Goal: Use online tool/utility: Utilize a website feature to perform a specific function

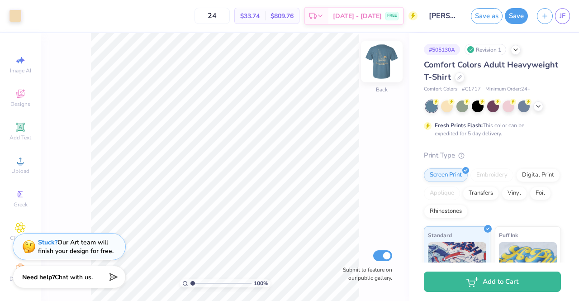
click at [380, 63] on img at bounding box center [382, 61] width 36 height 36
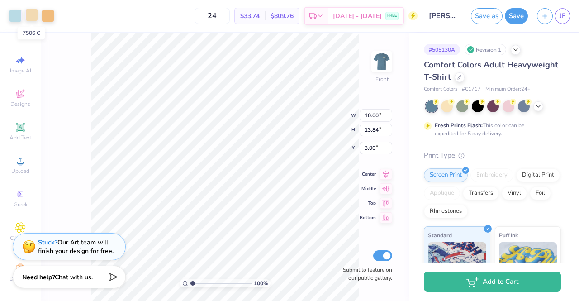
click at [31, 18] on div at bounding box center [31, 15] width 13 height 13
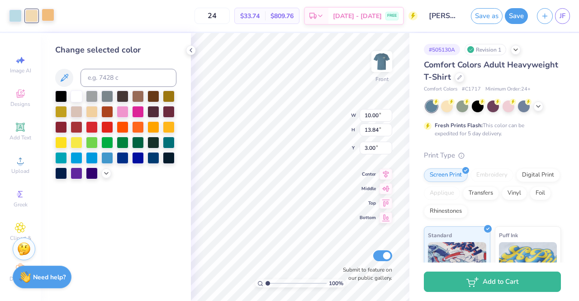
click at [47, 15] on div at bounding box center [48, 15] width 13 height 13
click at [105, 168] on div at bounding box center [106, 172] width 10 height 10
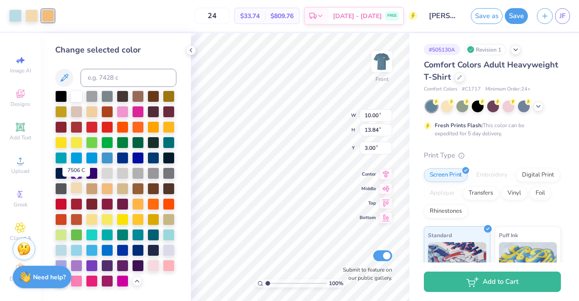
click at [77, 190] on div at bounding box center [77, 188] width 12 height 12
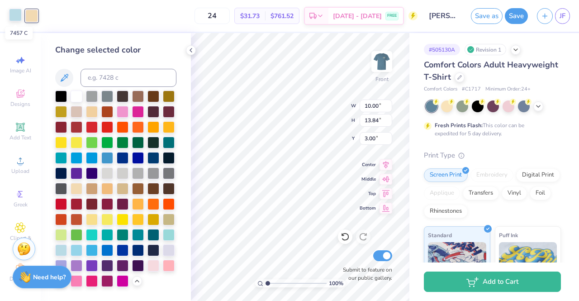
click at [14, 18] on div at bounding box center [15, 15] width 13 height 13
click at [77, 188] on div at bounding box center [77, 188] width 12 height 12
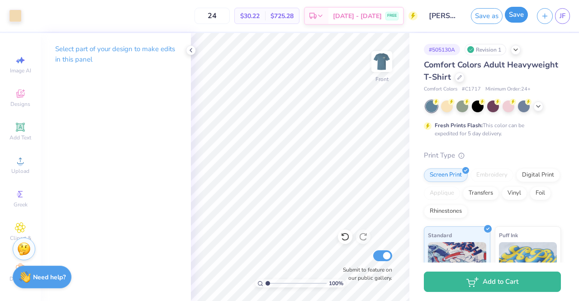
click at [518, 14] on button "Save" at bounding box center [516, 15] width 23 height 16
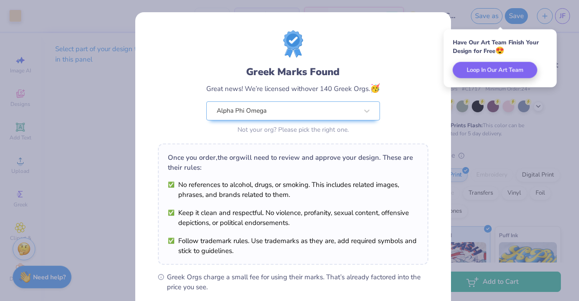
scroll to position [121, 0]
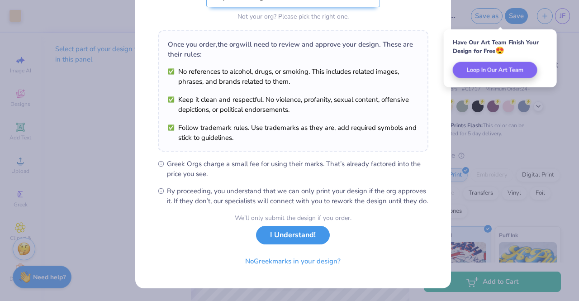
click at [285, 233] on button "I Understand!" at bounding box center [293, 235] width 74 height 19
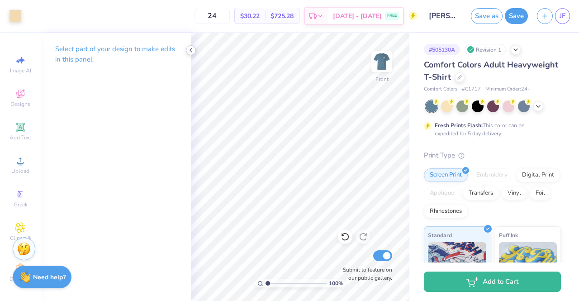
click at [191, 49] on polyline at bounding box center [191, 50] width 2 height 4
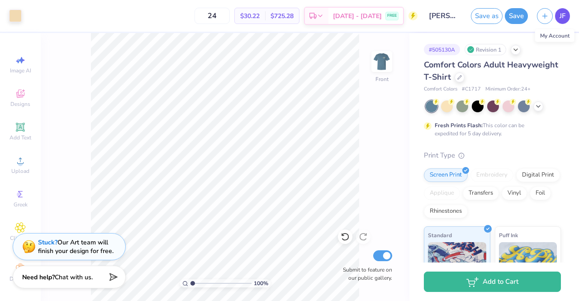
click at [564, 19] on span "JF" at bounding box center [563, 16] width 6 height 10
